Goal: Transaction & Acquisition: Purchase product/service

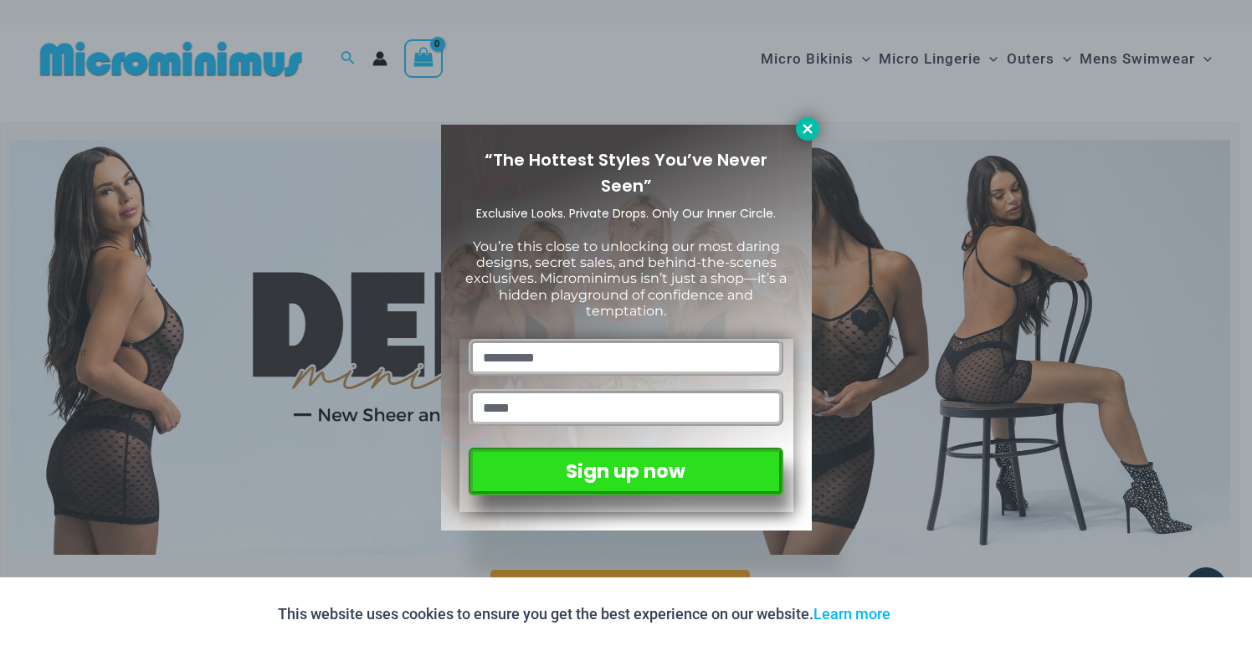
click at [805, 131] on icon at bounding box center [807, 128] width 9 height 9
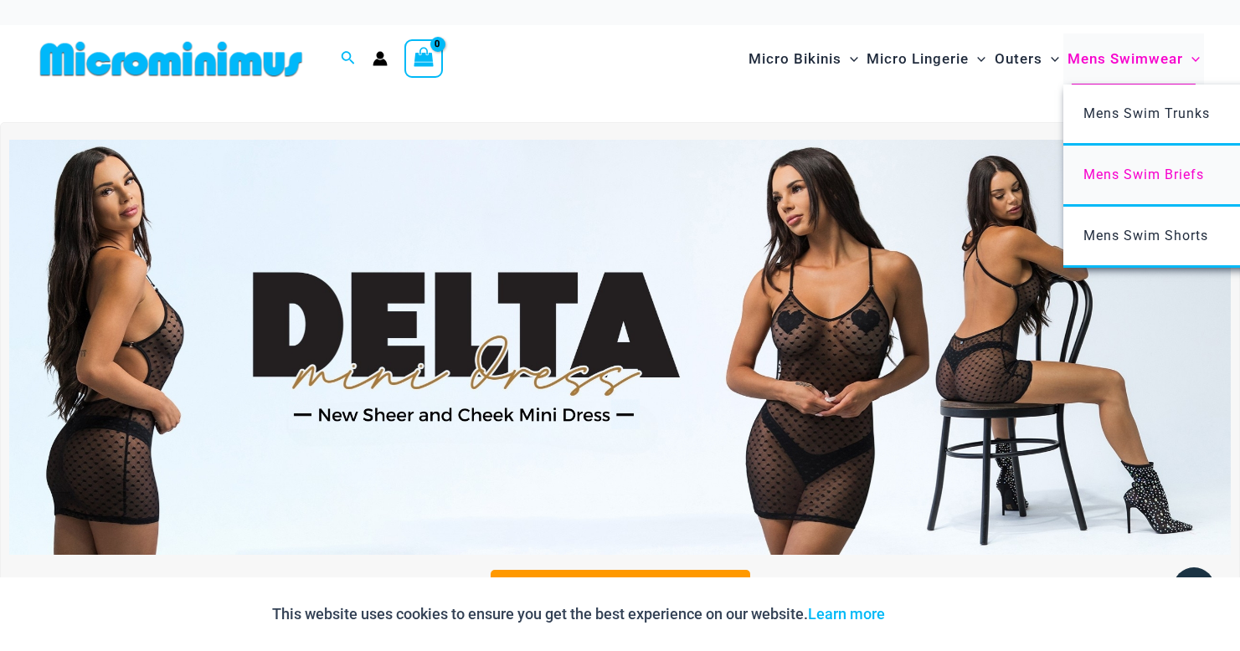
click at [1106, 178] on span "Mens Swim Briefs" at bounding box center [1143, 175] width 121 height 16
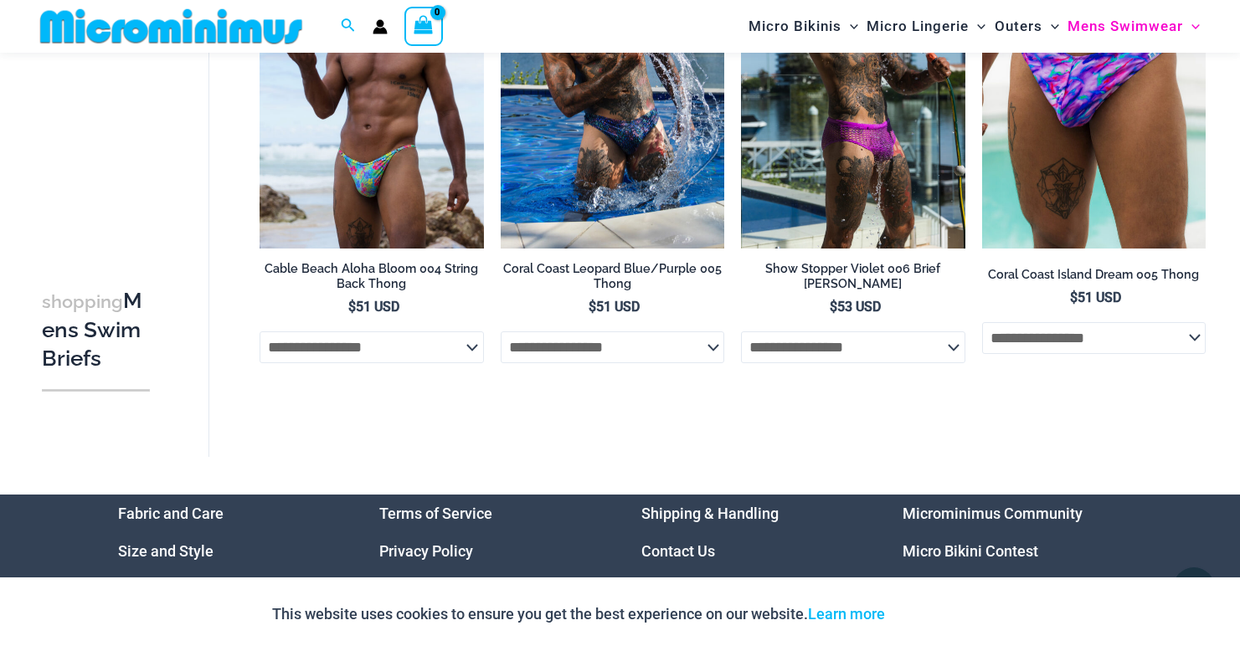
scroll to position [749, 0]
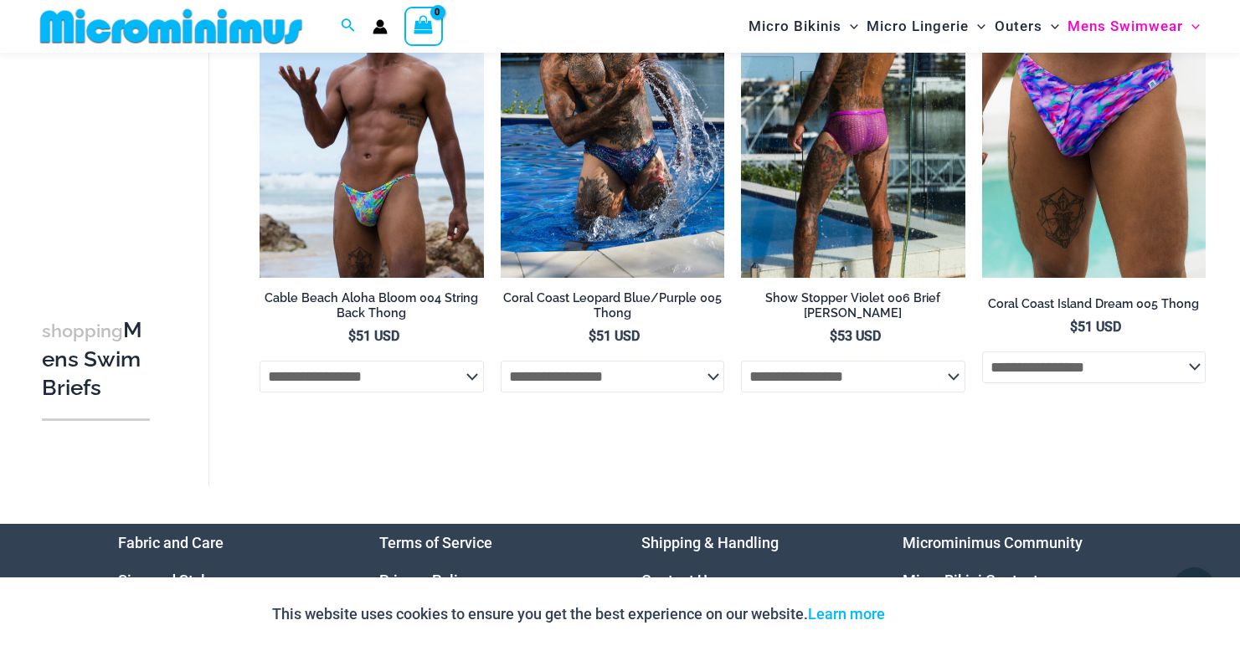
click at [830, 241] on img at bounding box center [853, 110] width 224 height 336
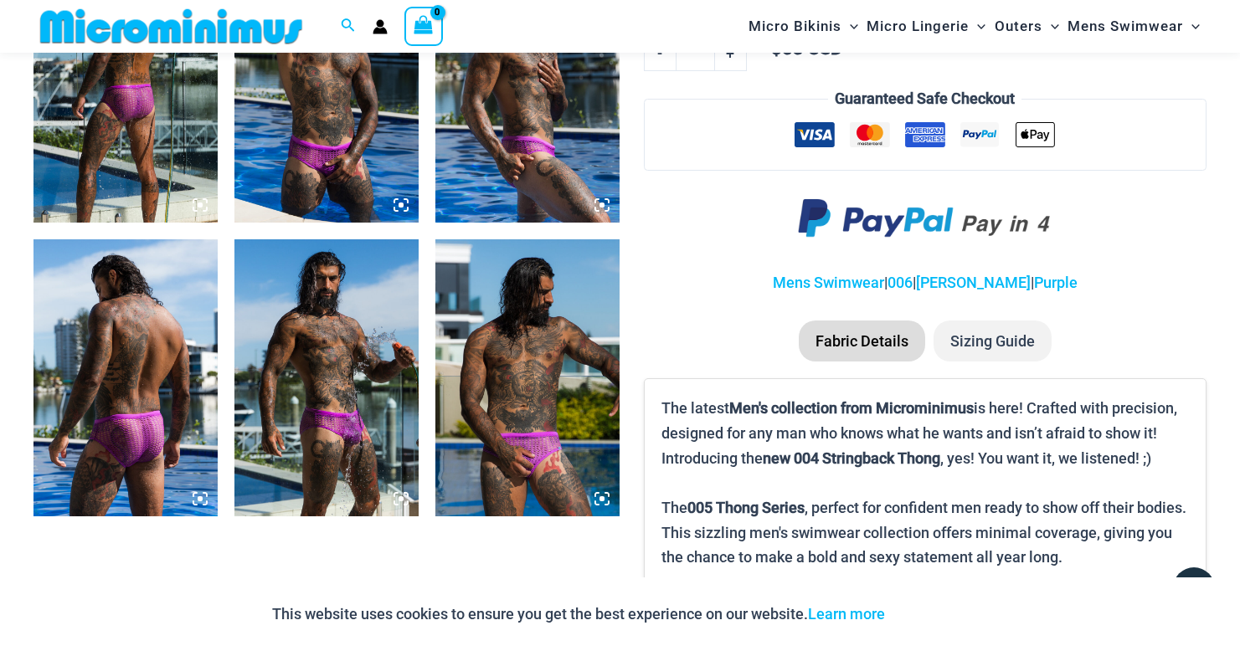
scroll to position [1114, 0]
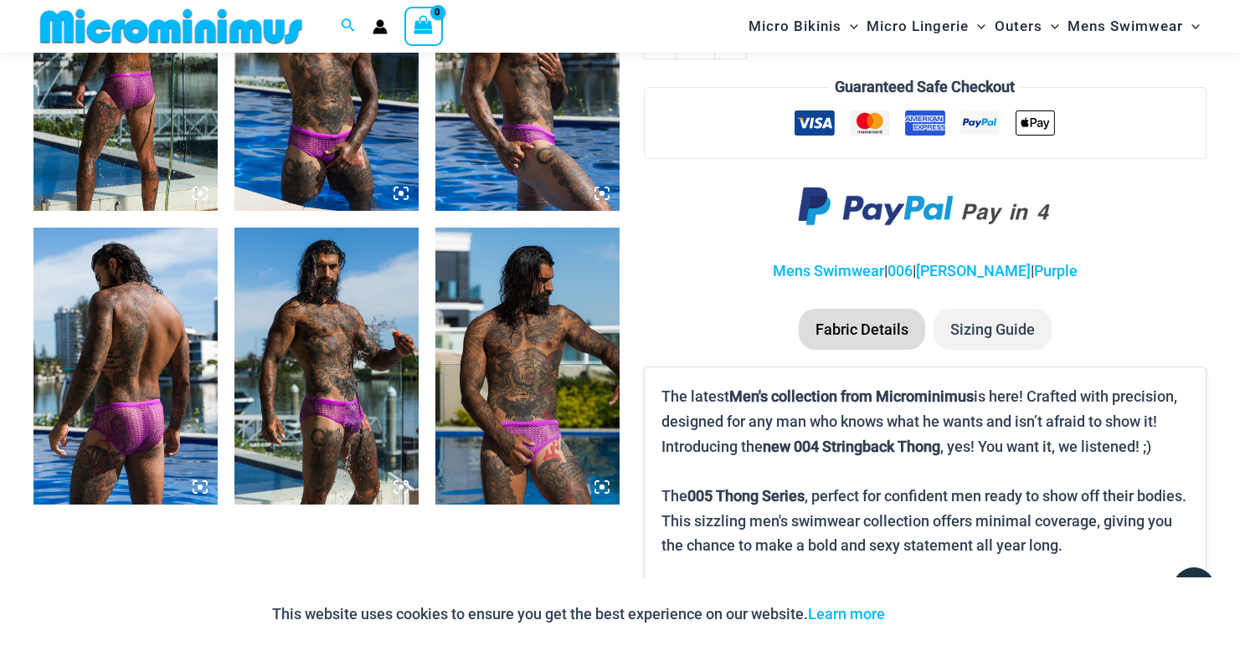
click at [364, 423] on img at bounding box center [326, 366] width 184 height 276
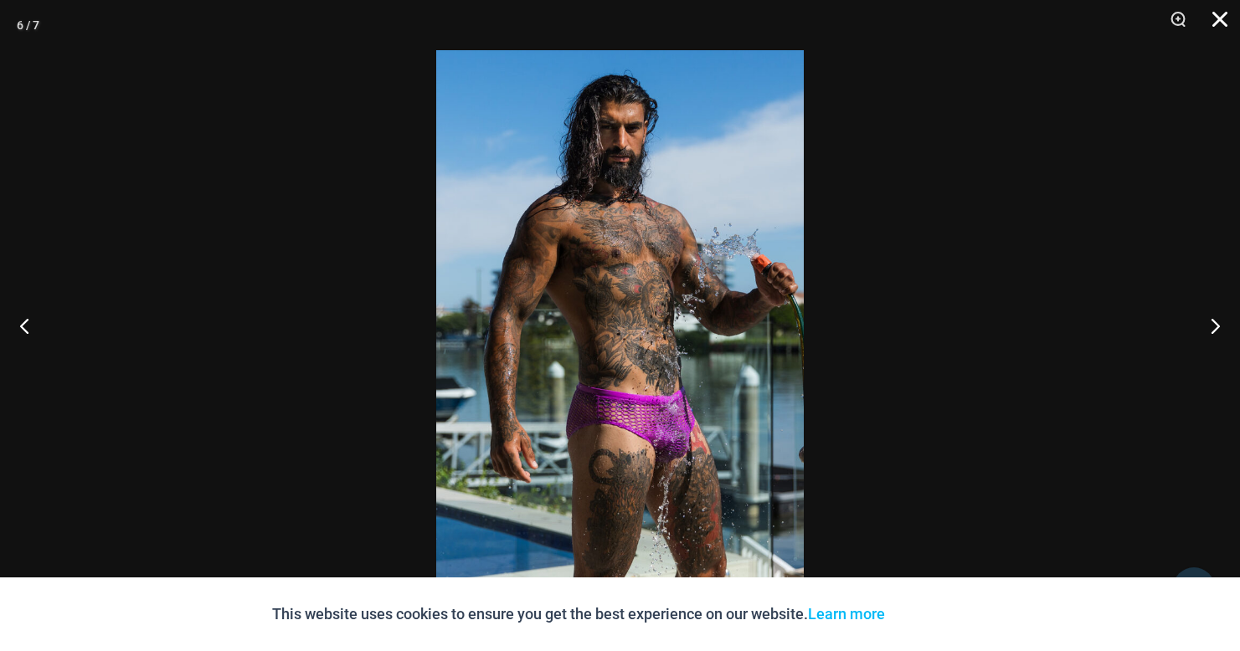
click at [1225, 18] on button "Close" at bounding box center [1214, 25] width 42 height 50
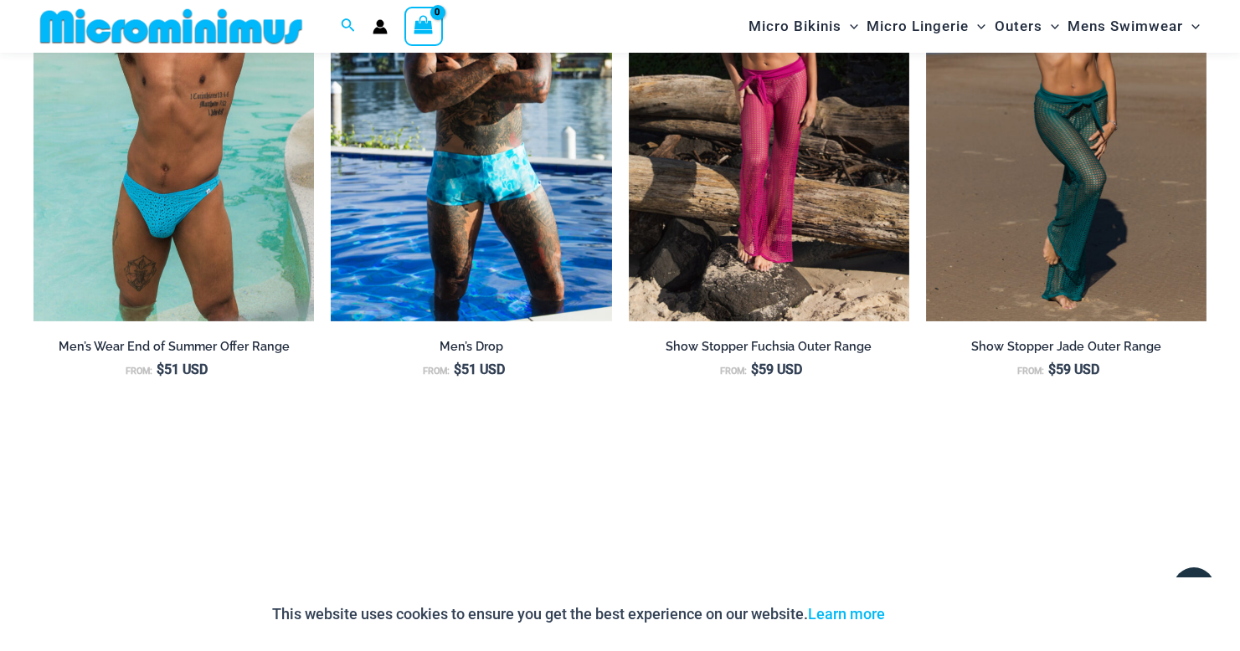
scroll to position [1893, 0]
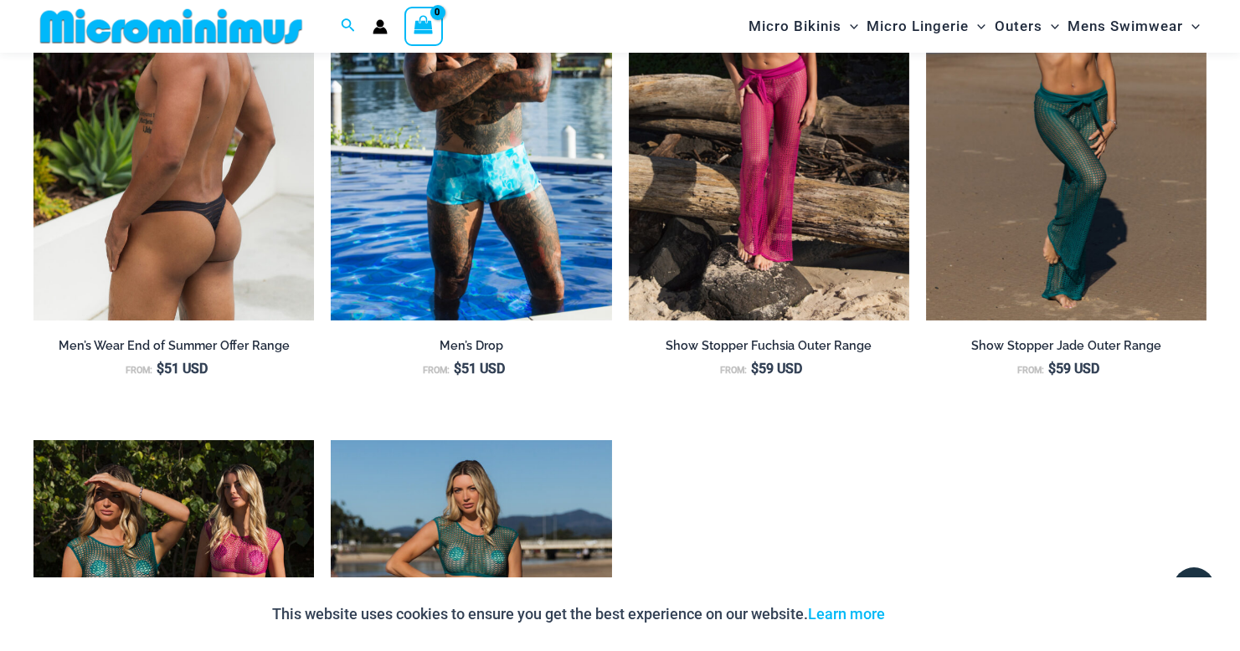
click at [179, 245] on img at bounding box center [173, 110] width 280 height 421
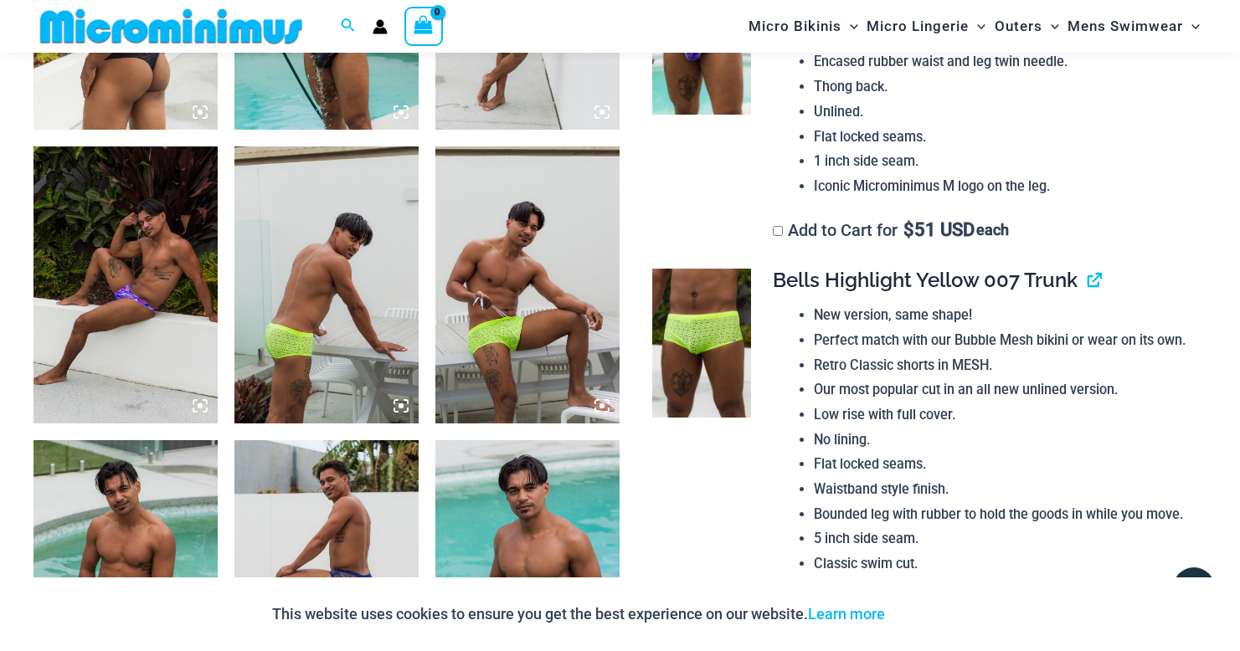
scroll to position [1197, 0]
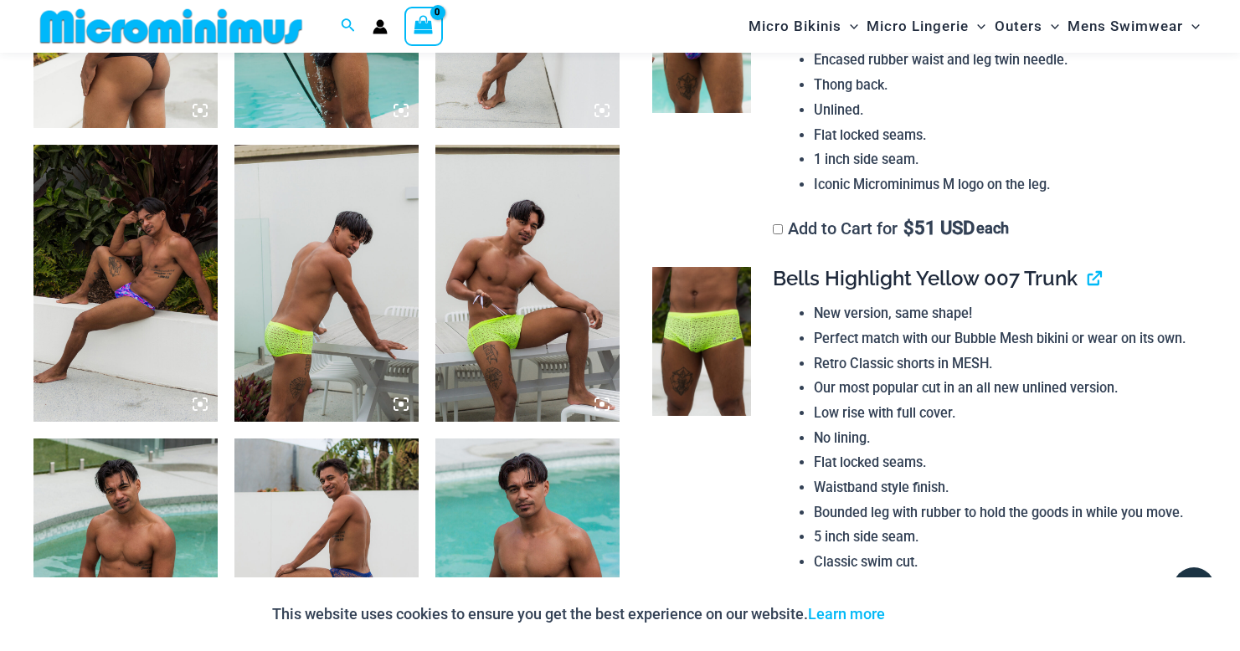
click at [506, 291] on img at bounding box center [527, 283] width 184 height 276
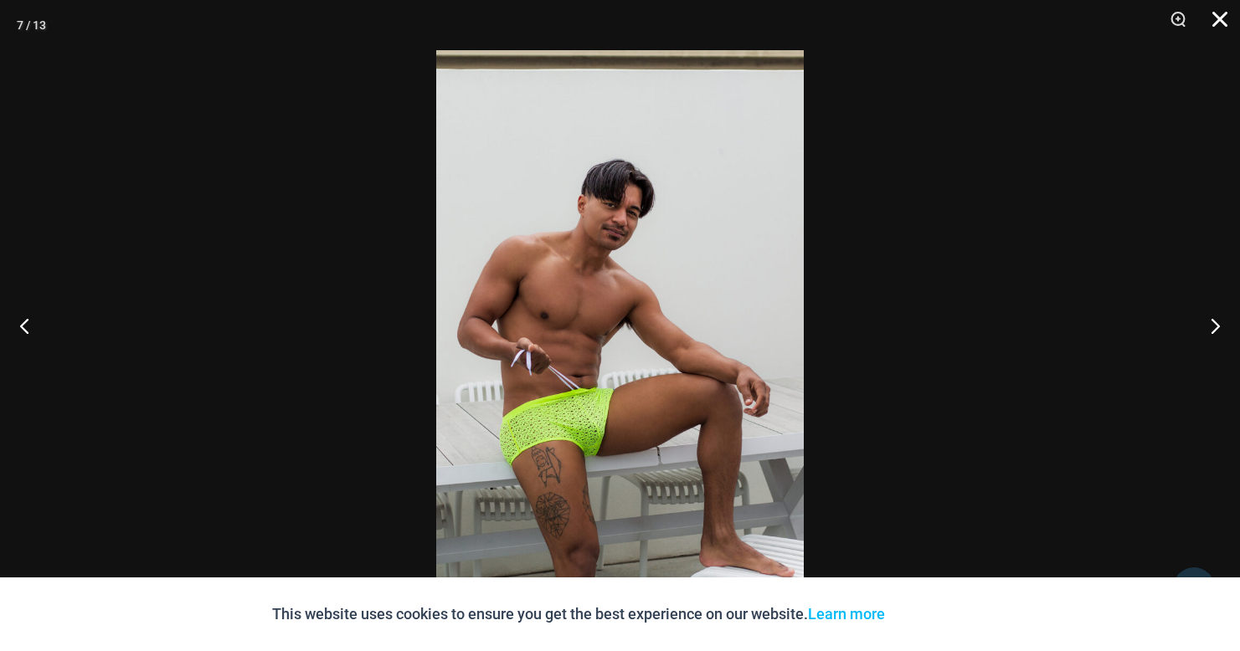
click at [1225, 20] on button "Close" at bounding box center [1214, 25] width 42 height 50
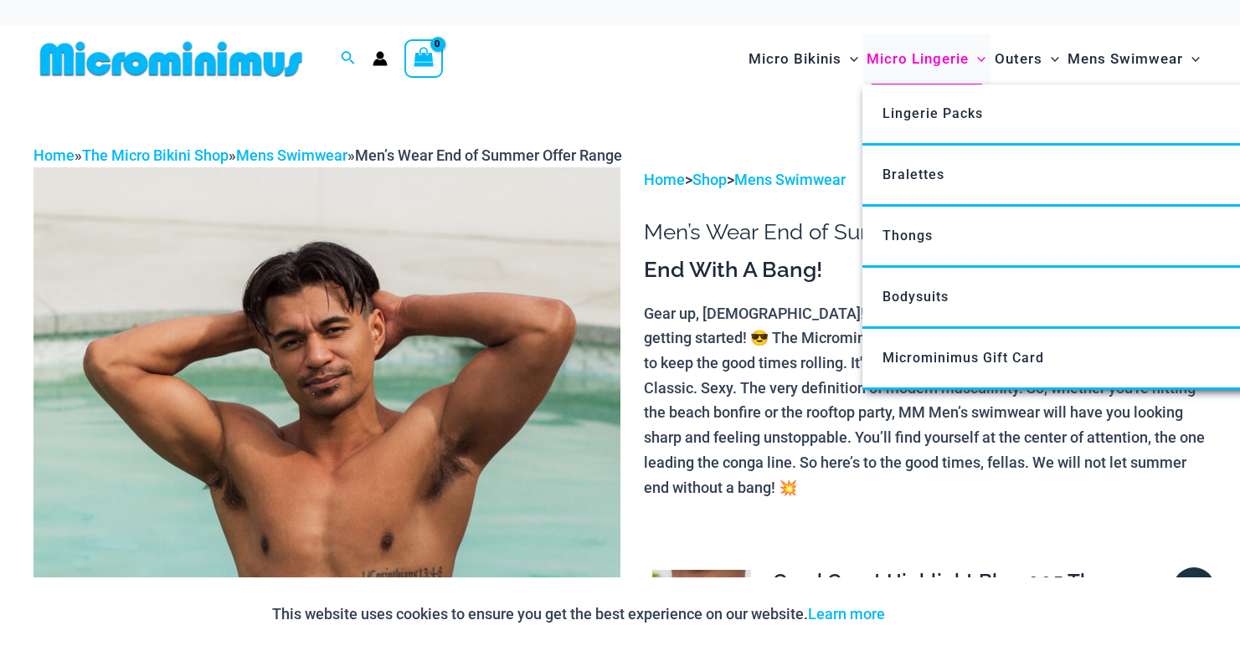
scroll to position [0, 0]
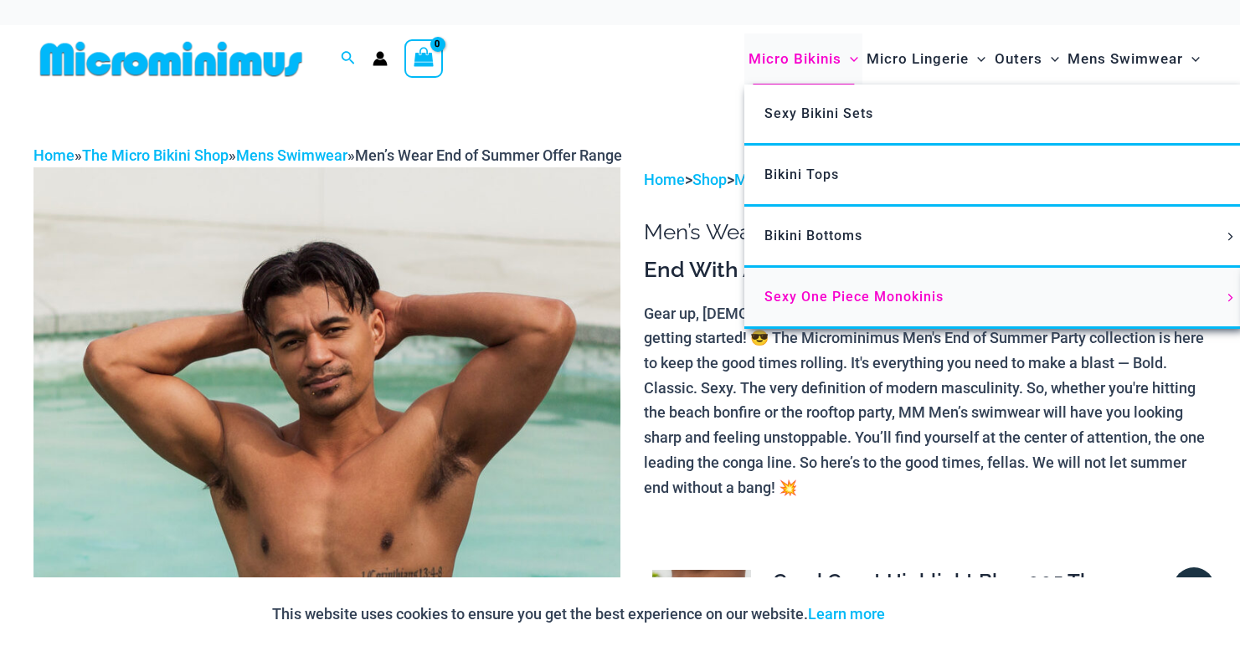
click at [820, 298] on span "Sexy One Piece Monokinis" at bounding box center [853, 297] width 179 height 16
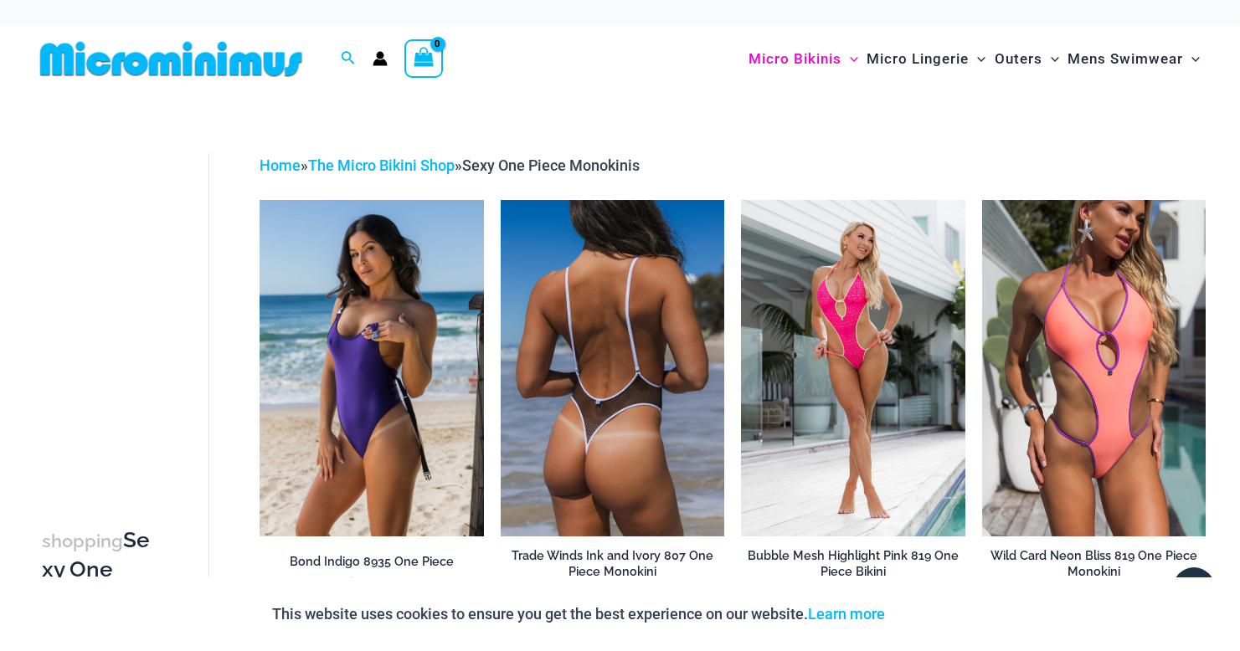
click at [652, 450] on img at bounding box center [613, 368] width 224 height 336
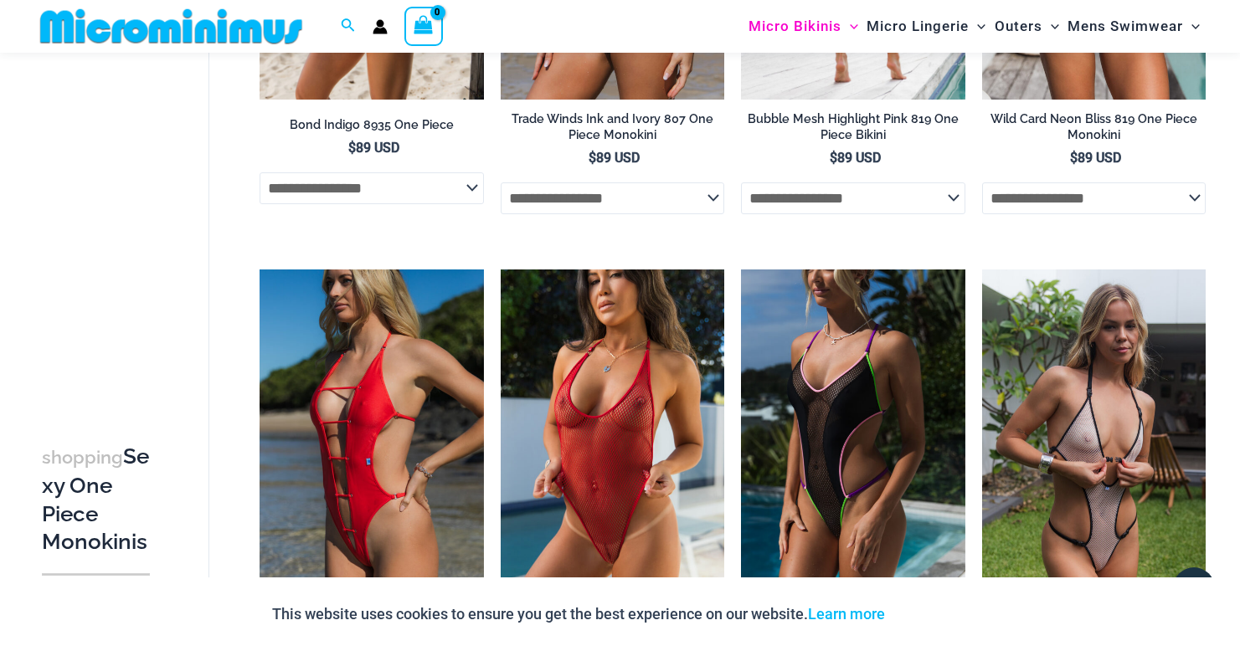
scroll to position [563, 0]
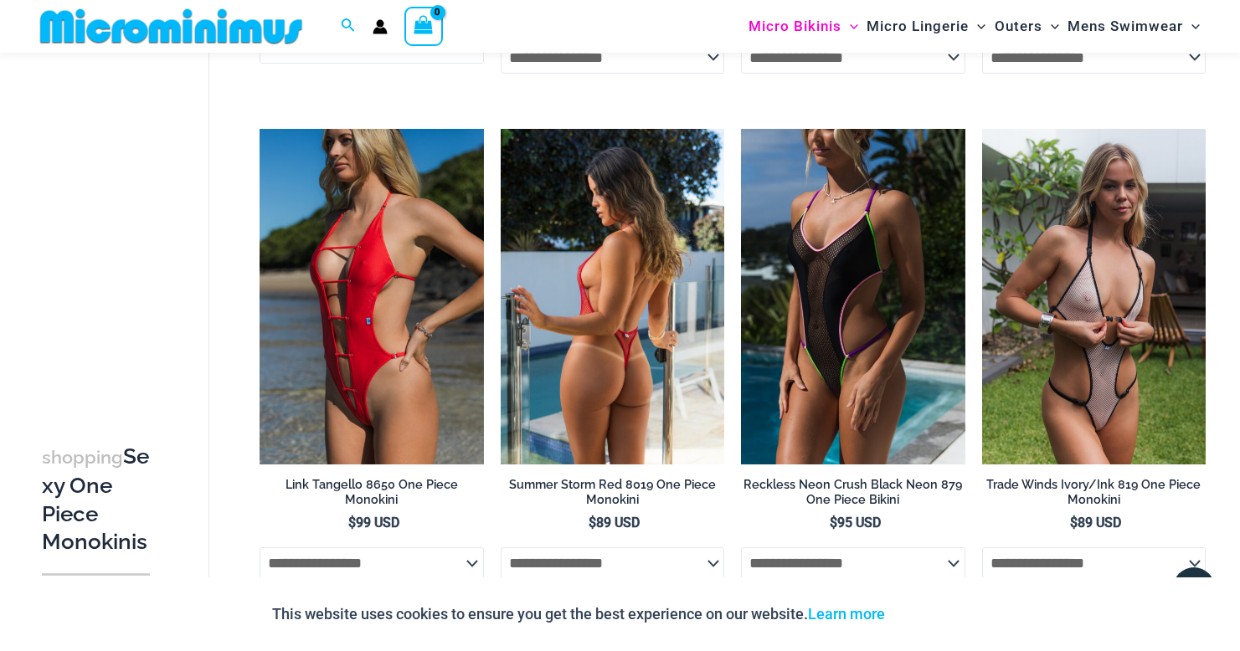
click at [634, 320] on img at bounding box center [613, 297] width 224 height 336
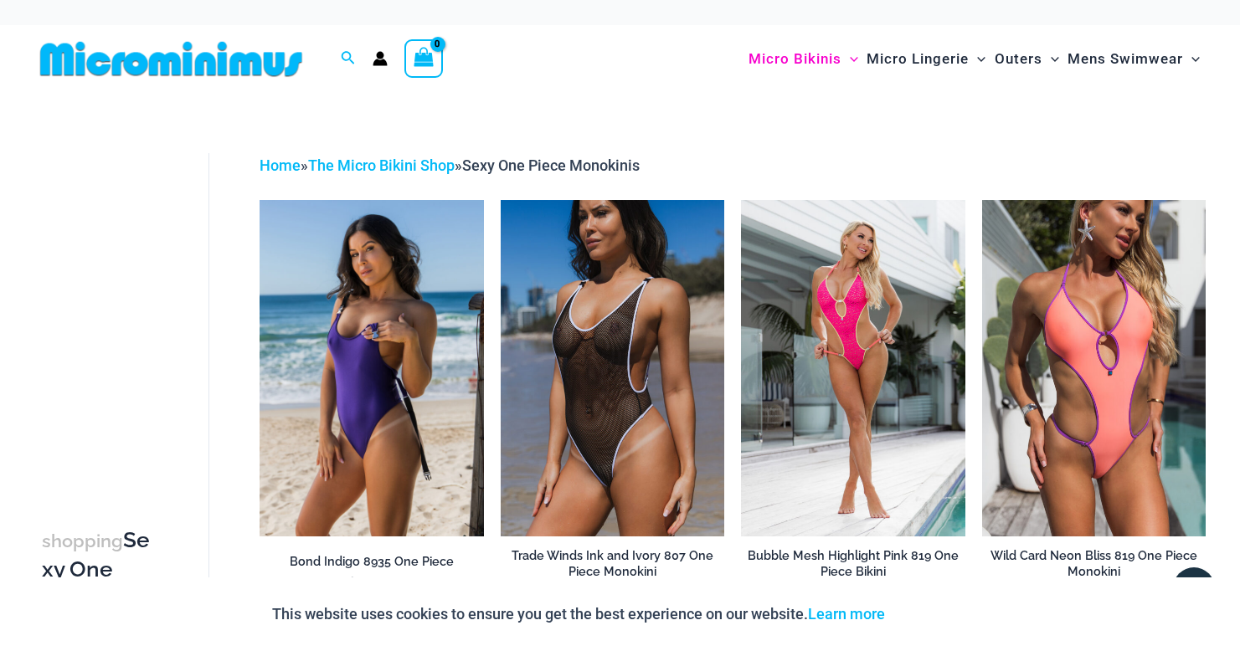
scroll to position [0, 0]
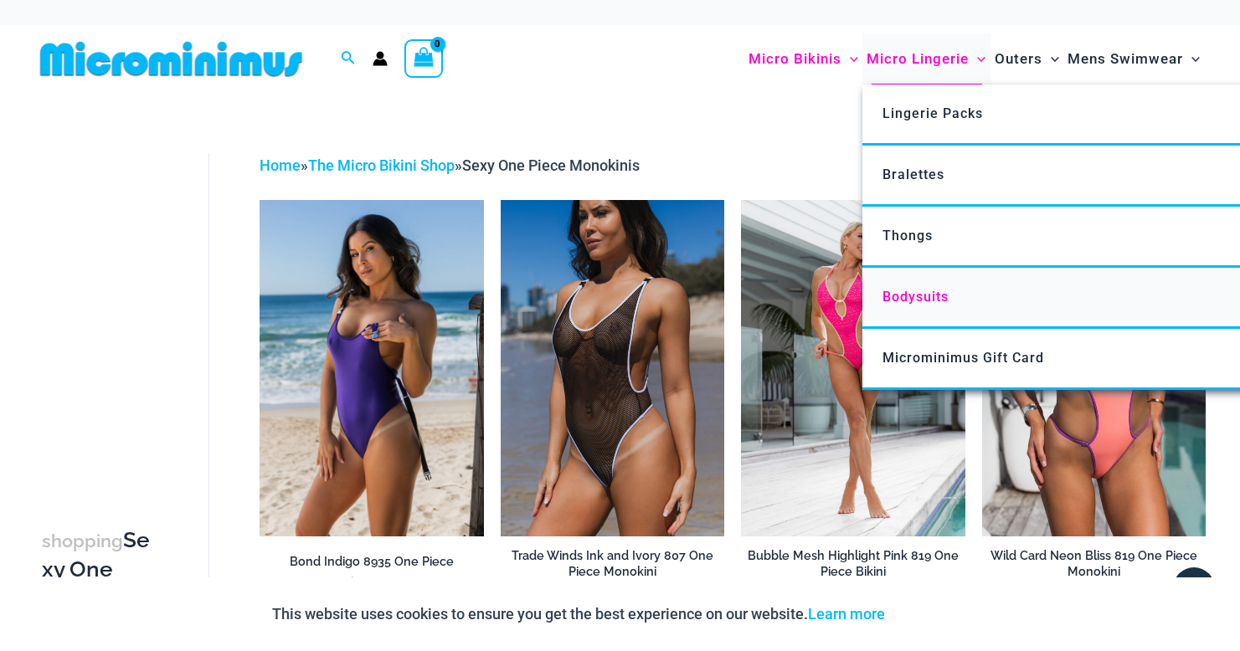
click at [936, 289] on span "Bodysuits" at bounding box center [915, 297] width 66 height 16
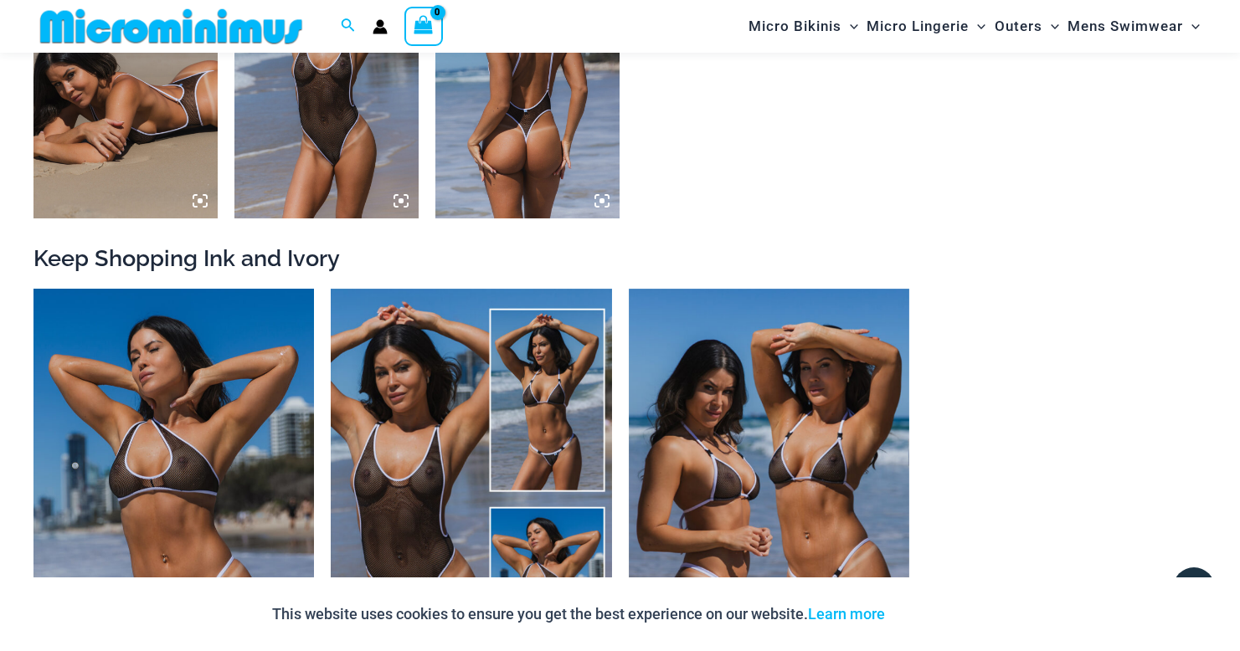
scroll to position [1877, 0]
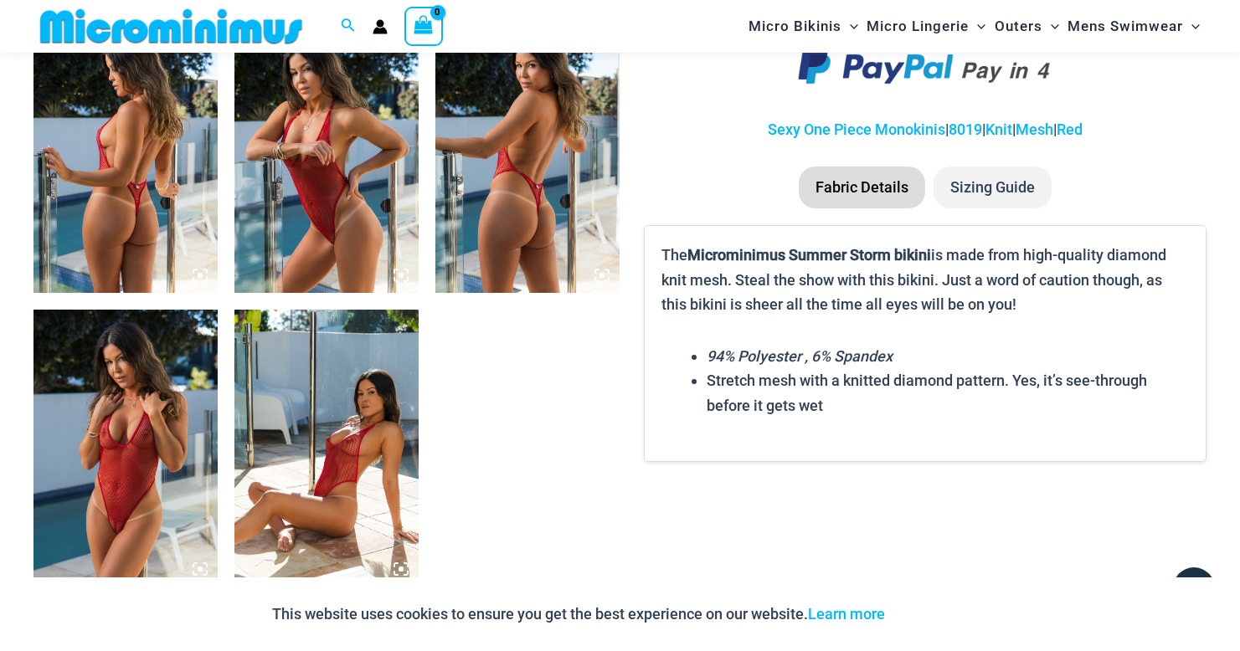
scroll to position [1034, 0]
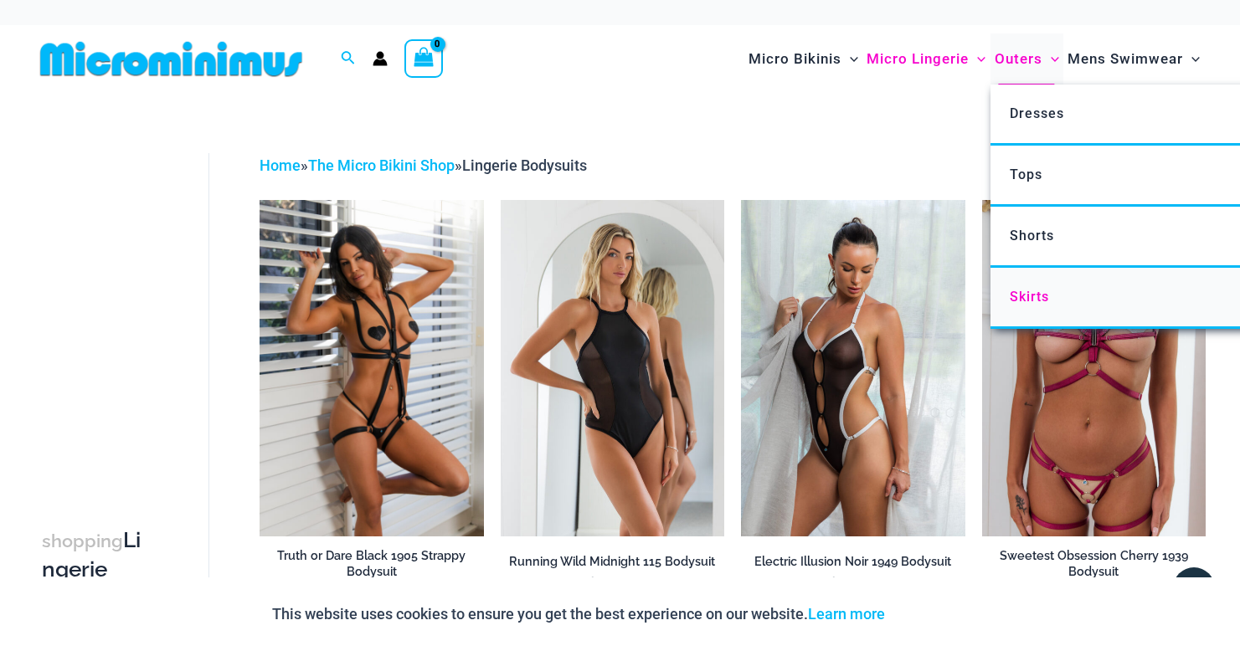
click at [1018, 292] on span "Skirts" at bounding box center [1029, 297] width 39 height 16
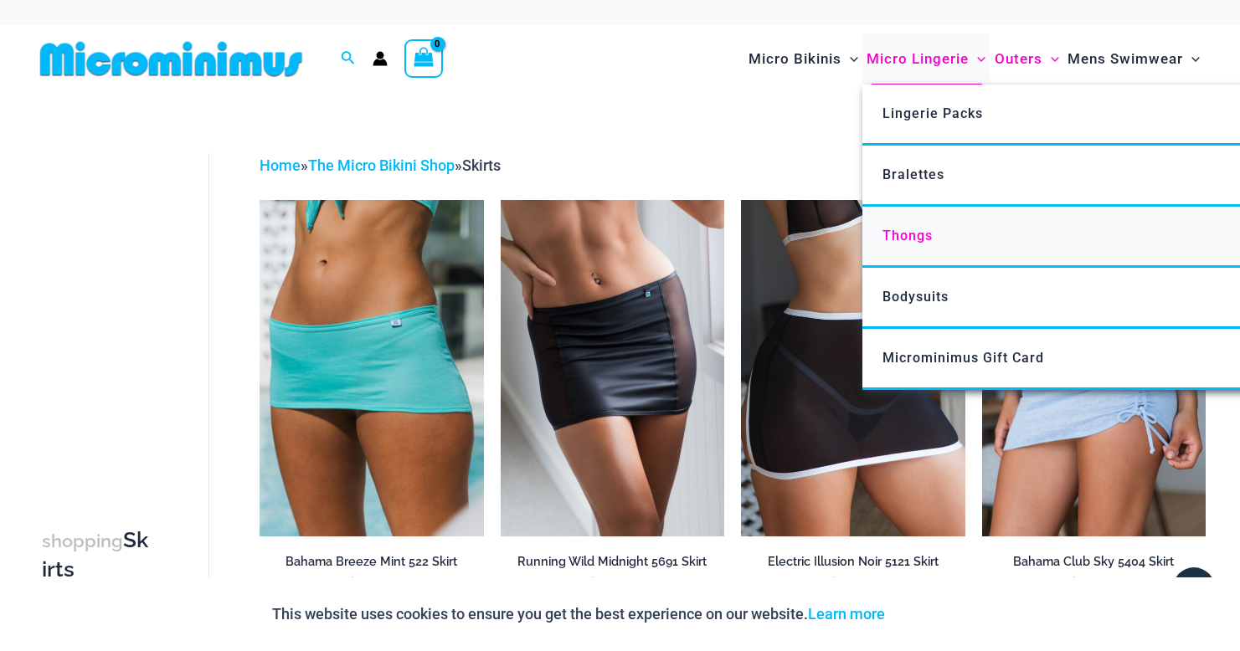
click at [909, 233] on span "Thongs" at bounding box center [907, 236] width 50 height 16
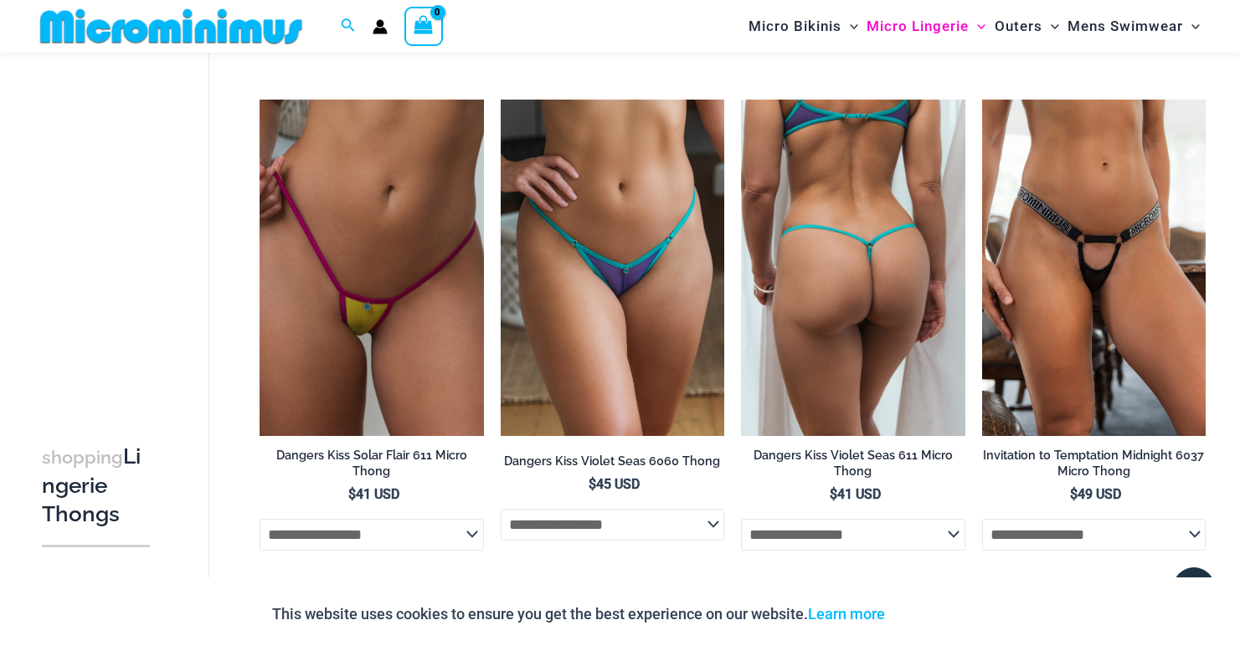
scroll to position [1077, 0]
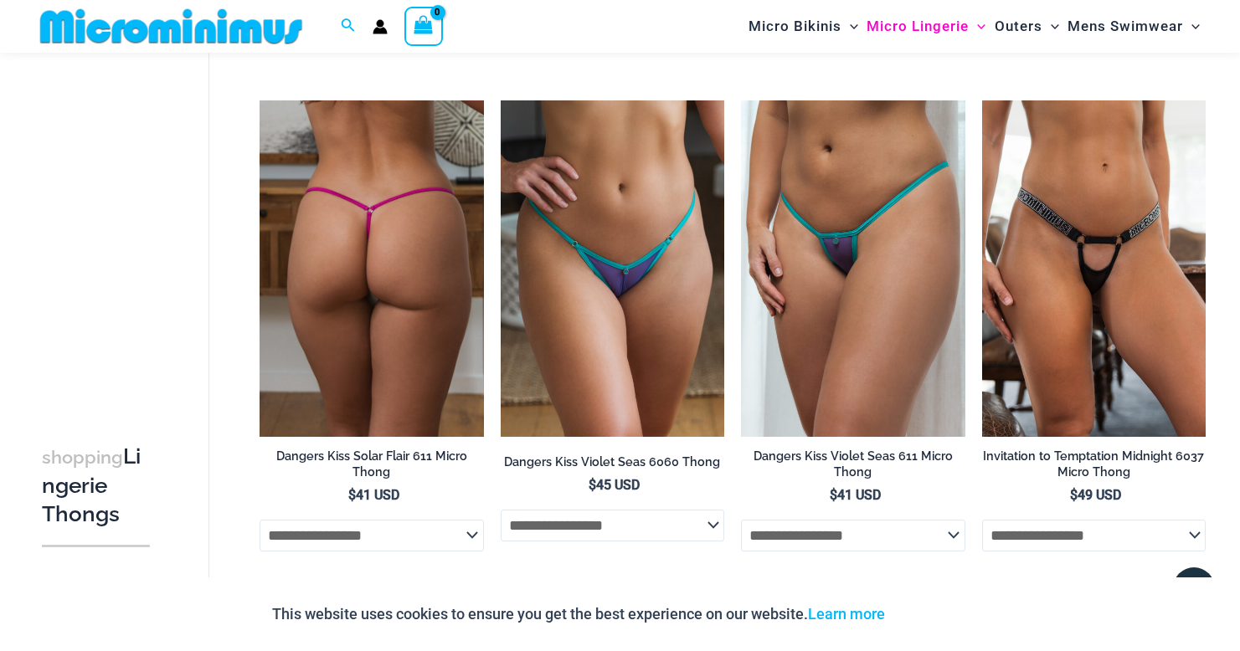
click at [354, 323] on img at bounding box center [371, 268] width 224 height 336
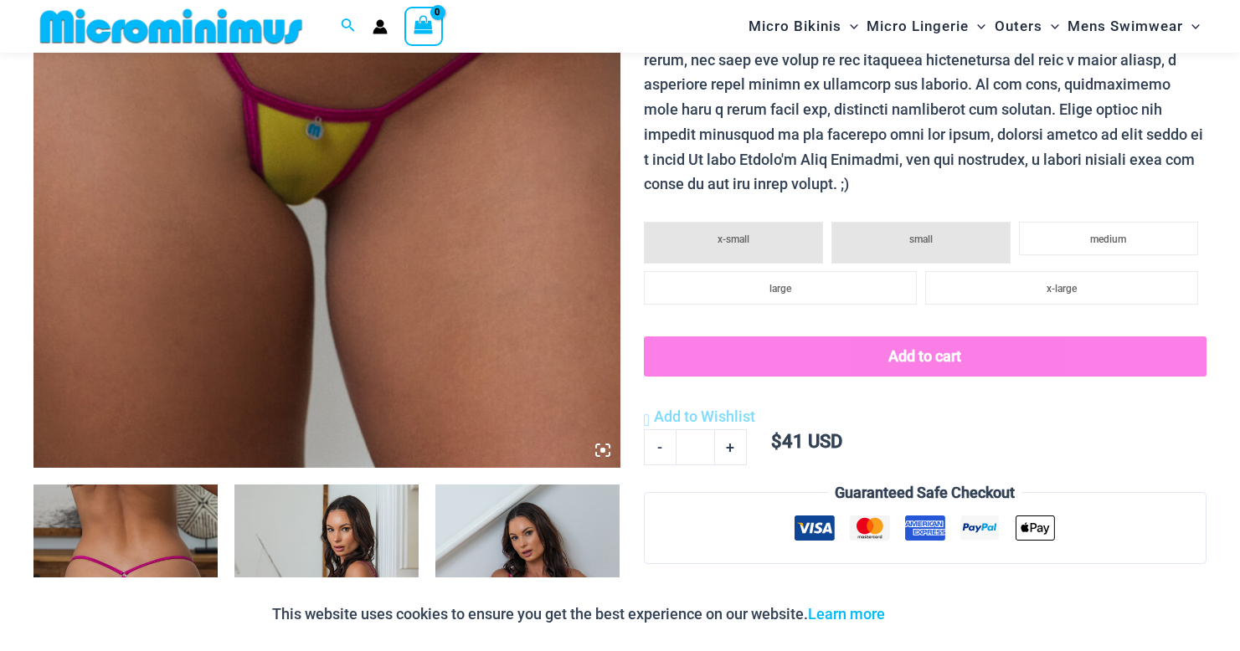
scroll to position [559, 0]
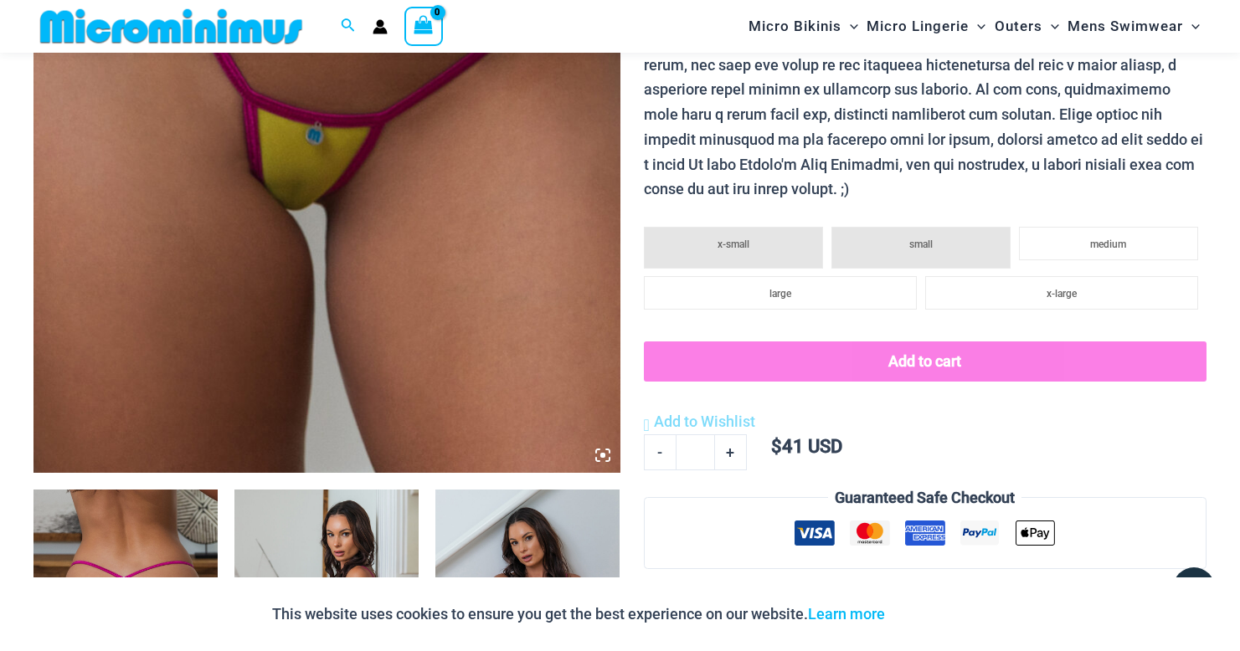
click at [296, 309] on img at bounding box center [326, 33] width 587 height 880
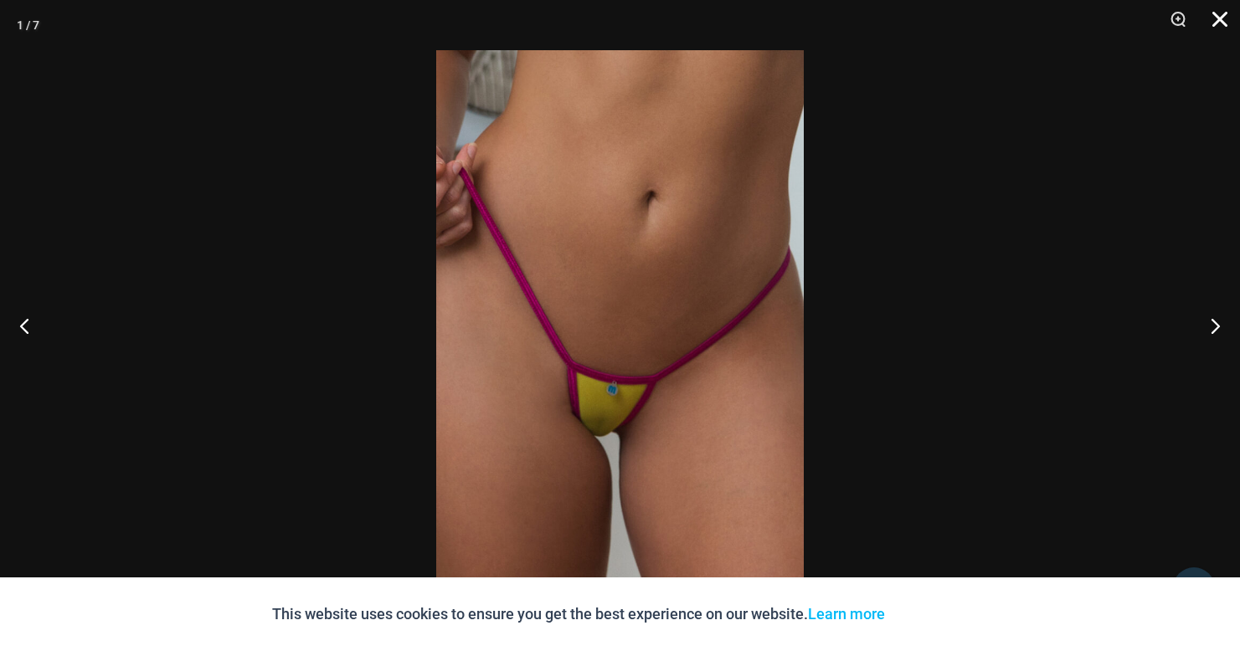
click at [1216, 23] on button "Close" at bounding box center [1214, 25] width 42 height 50
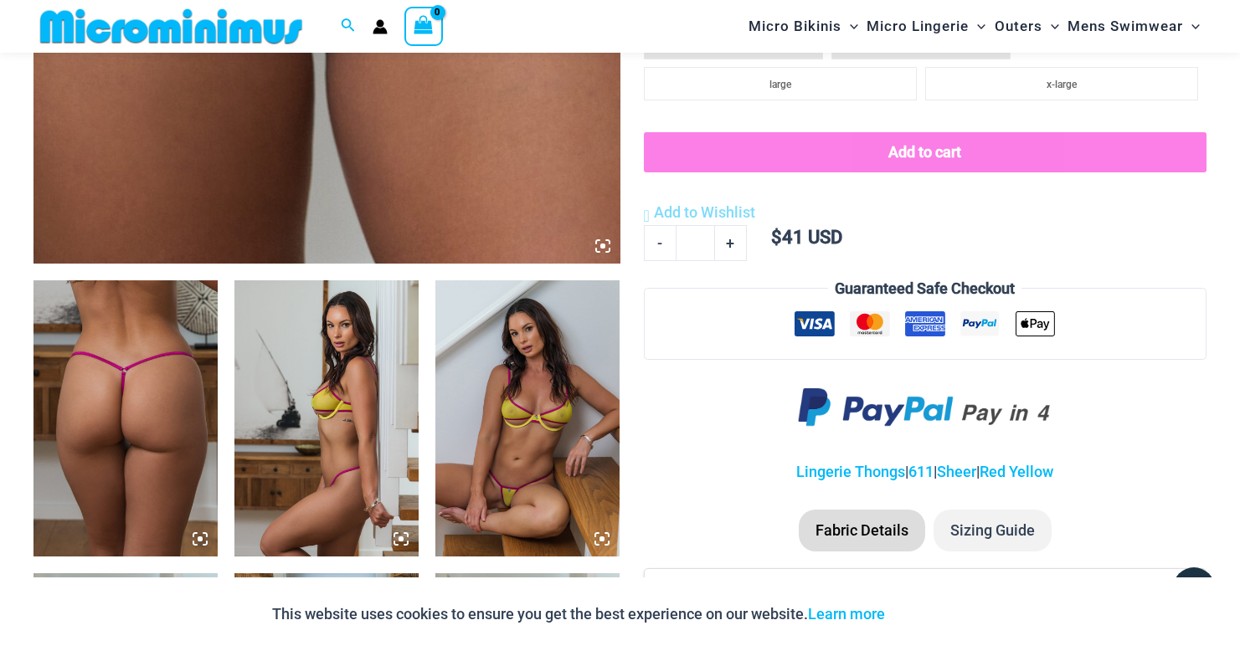
scroll to position [770, 0]
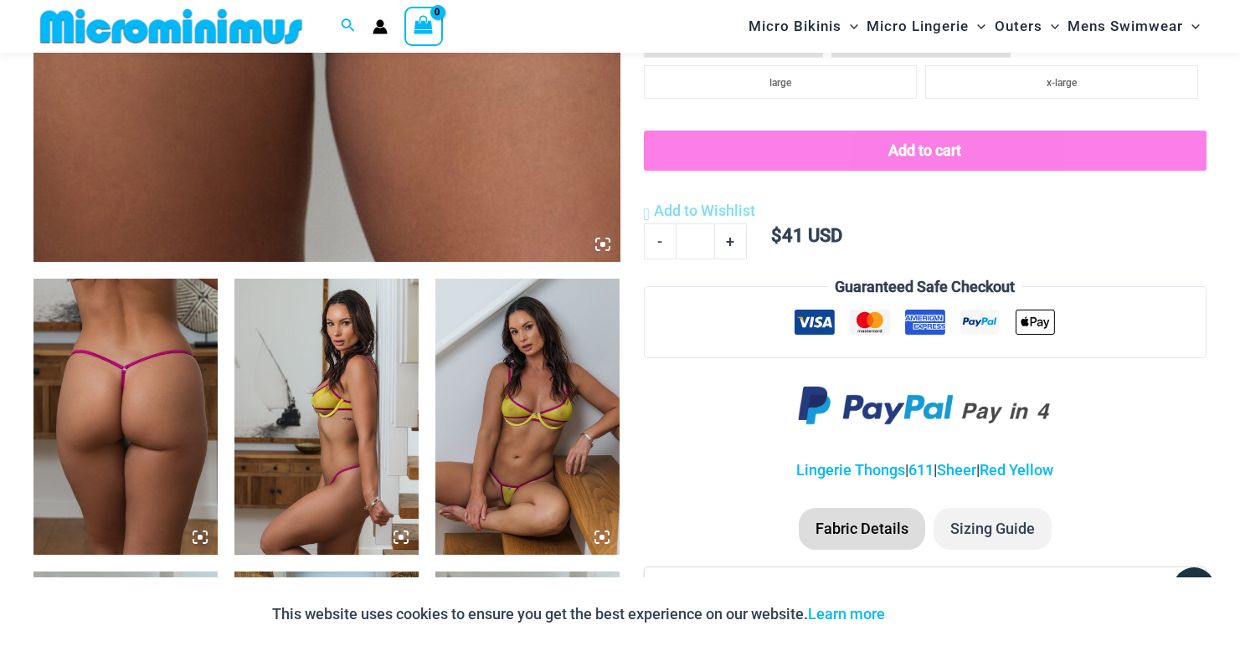
click at [489, 412] on img at bounding box center [527, 417] width 184 height 276
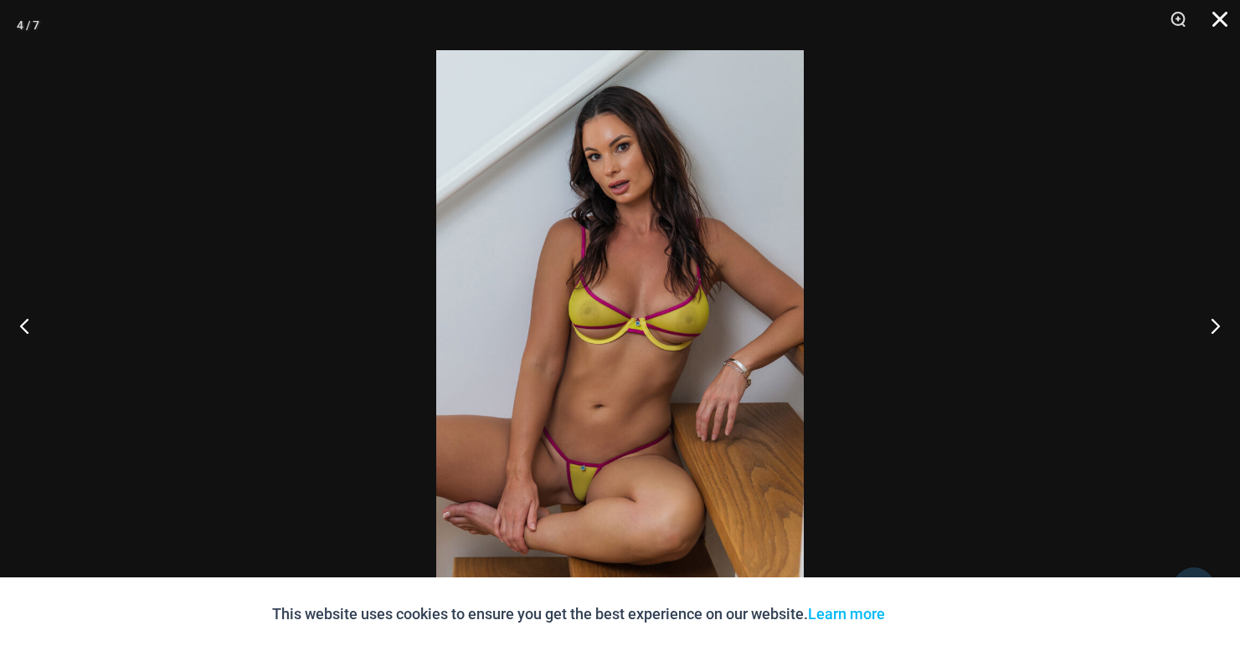
click at [1231, 13] on button "Close" at bounding box center [1214, 25] width 42 height 50
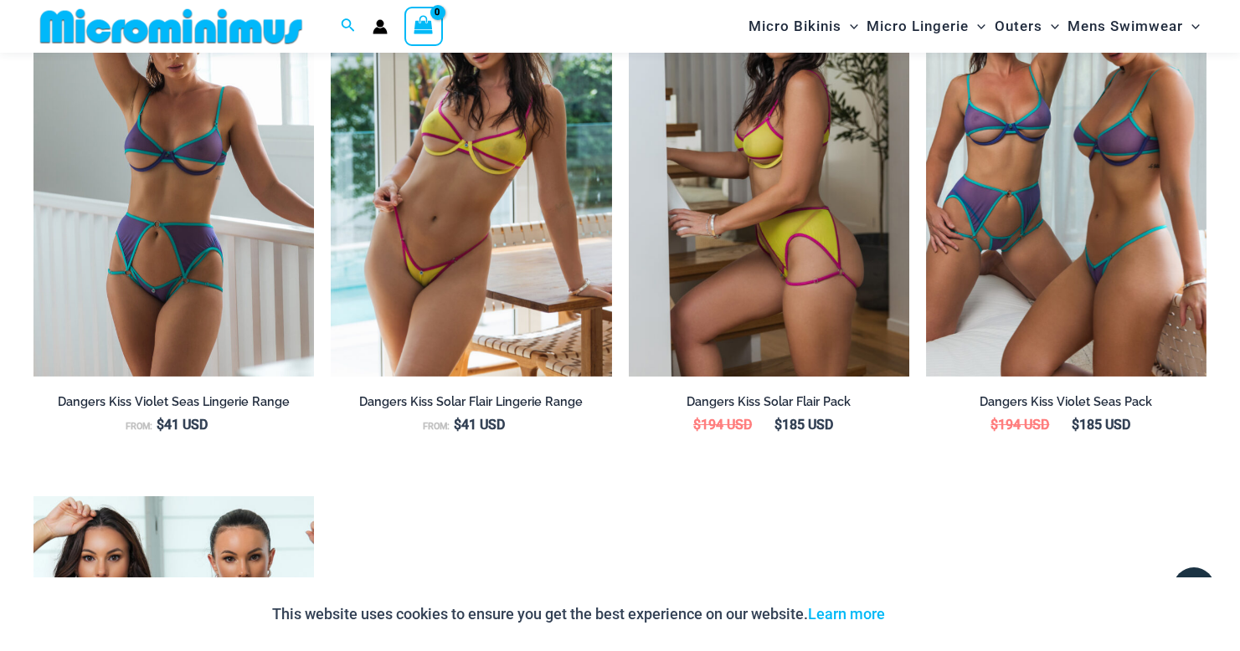
scroll to position [1737, 0]
